Goal: Download file/media

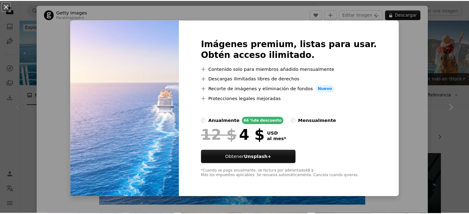
scroll to position [92, 0]
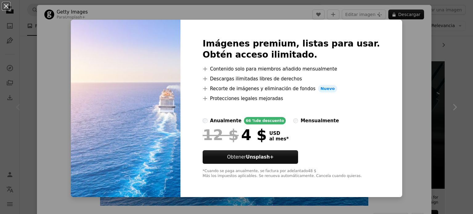
click at [428, 122] on div "An X shape Imágenes premium, listas para usar. Obtén acceso ilimitado. A plus s…" at bounding box center [236, 107] width 473 height 214
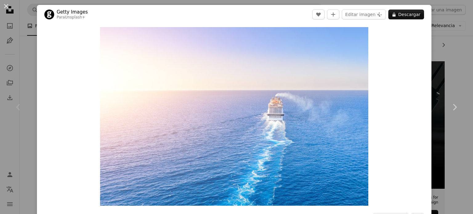
click at [430, 50] on div "An X shape Chevron left Chevron right Getty Images Para Unsplash+ A heart A plu…" at bounding box center [236, 107] width 473 height 214
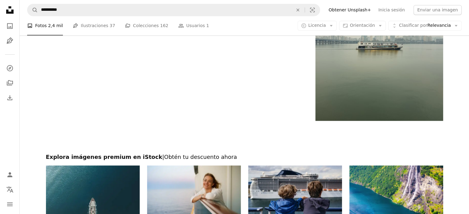
scroll to position [1109, 0]
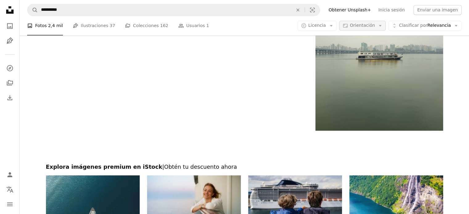
click at [380, 26] on button "Aspect ratio Orientación Arrow down" at bounding box center [362, 26] width 47 height 10
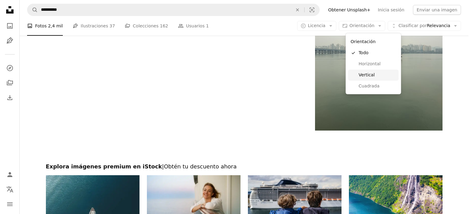
click at [371, 79] on link "Vertical" at bounding box center [373, 75] width 51 height 11
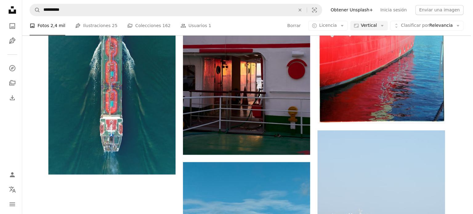
scroll to position [678, 0]
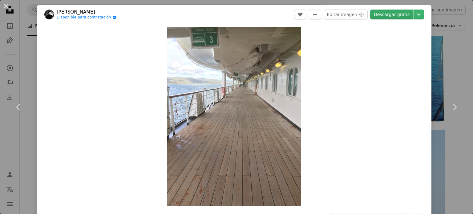
click at [393, 17] on link "Descargar gratis" at bounding box center [391, 15] width 43 height 10
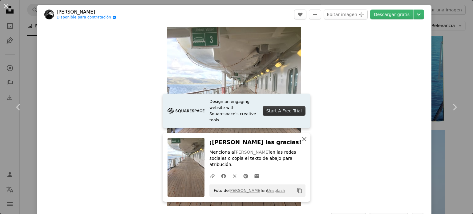
click at [302, 143] on icon "An X shape" at bounding box center [304, 139] width 7 height 7
